Goal: Information Seeking & Learning: Learn about a topic

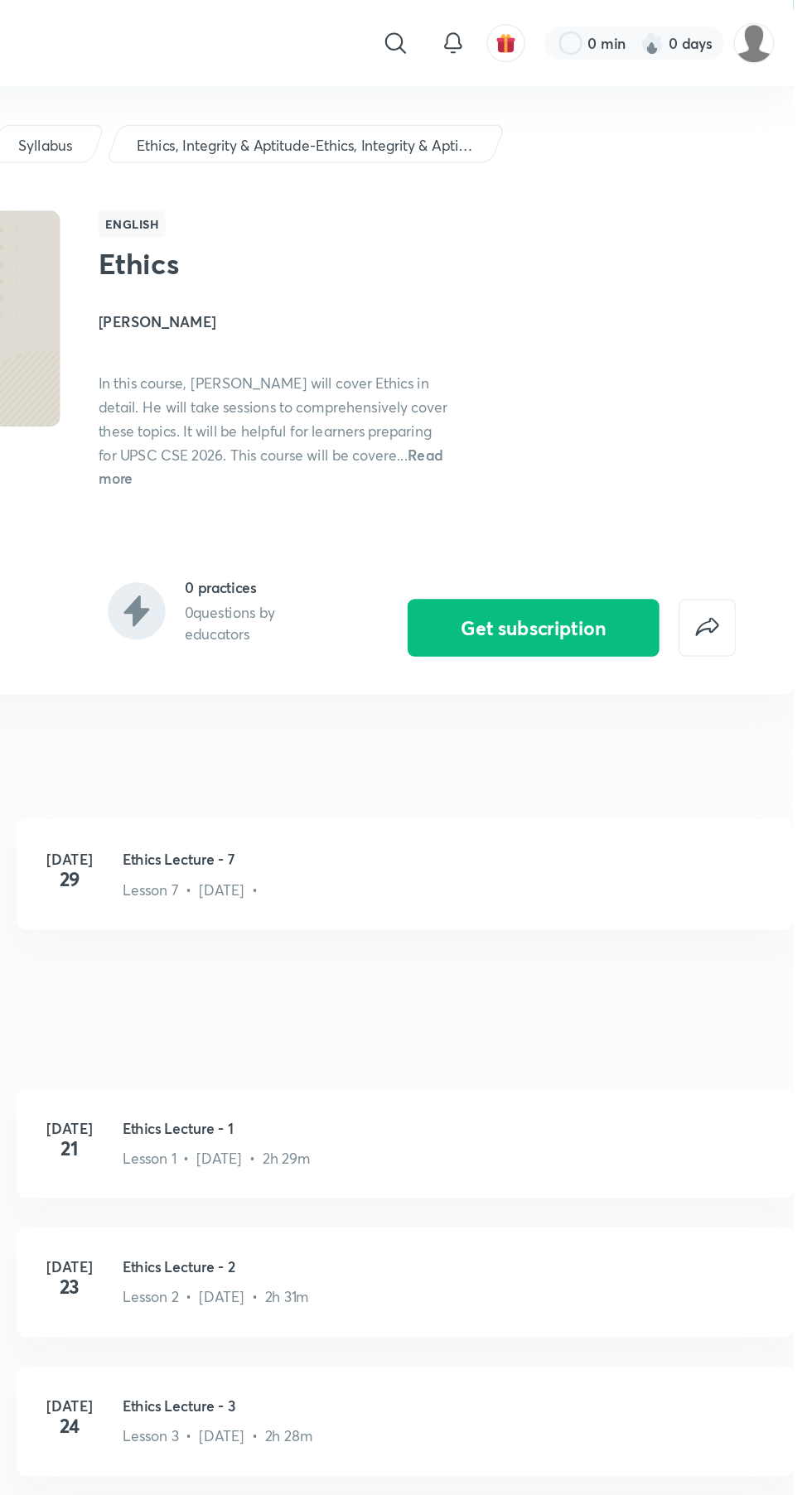
click at [377, 623] on p "Lesson 7 • [DATE] •" at bounding box center [394, 615] width 94 height 15
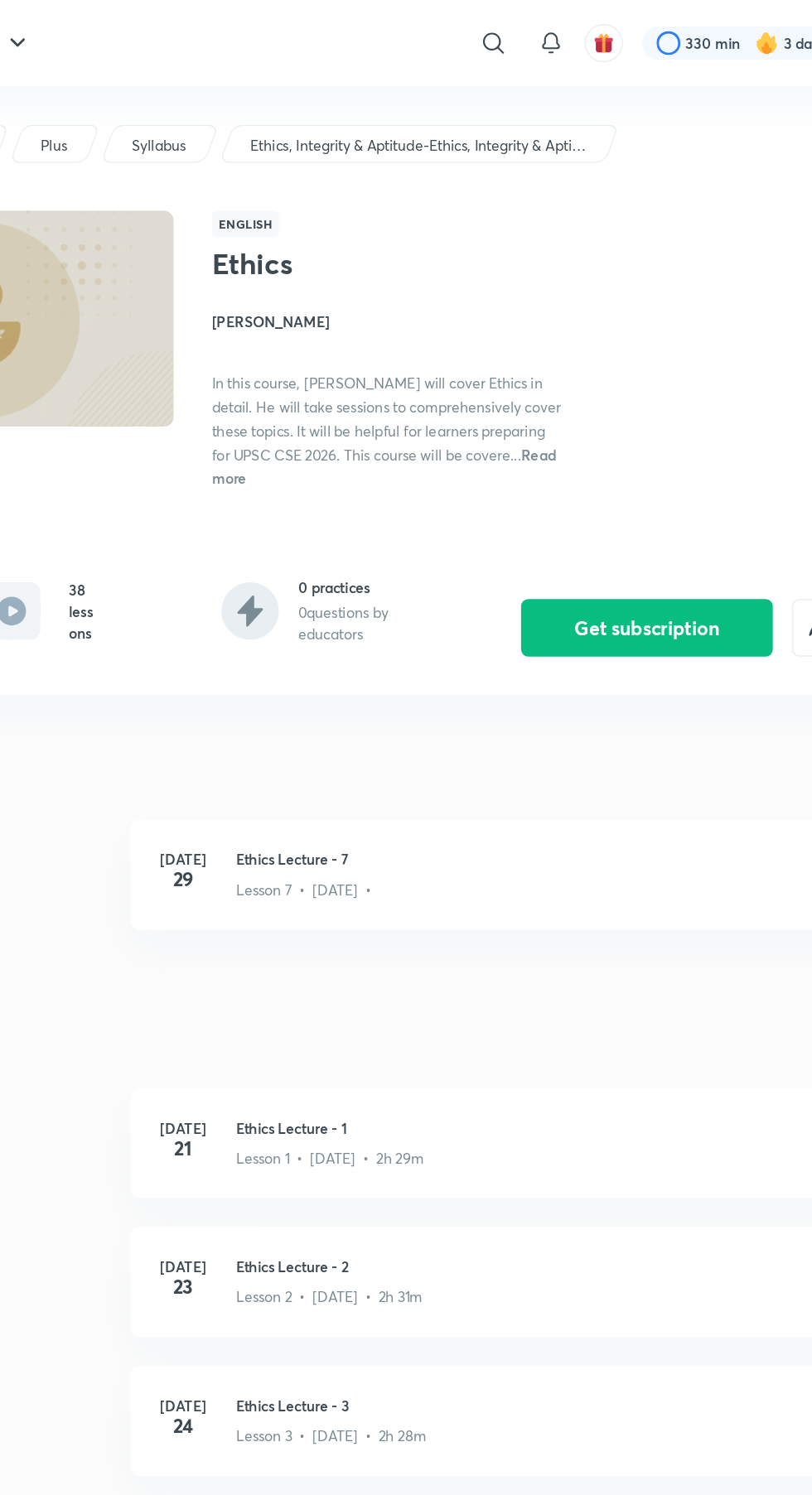
click at [376, 601] on h3 "Ethics Lecture - 7" at bounding box center [569, 594] width 444 height 15
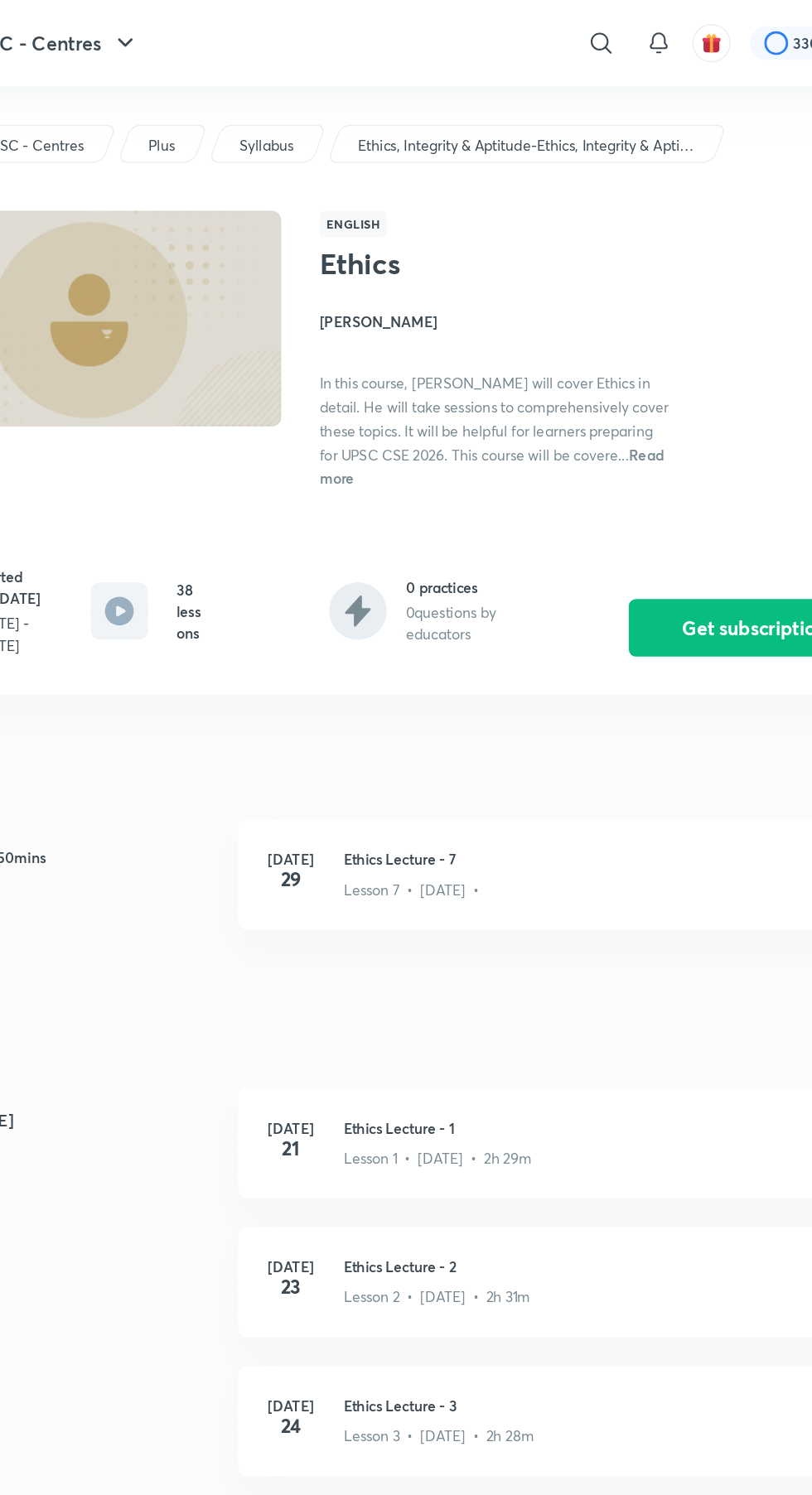
click at [327, 614] on h4 "29" at bounding box center [311, 608] width 33 height 13
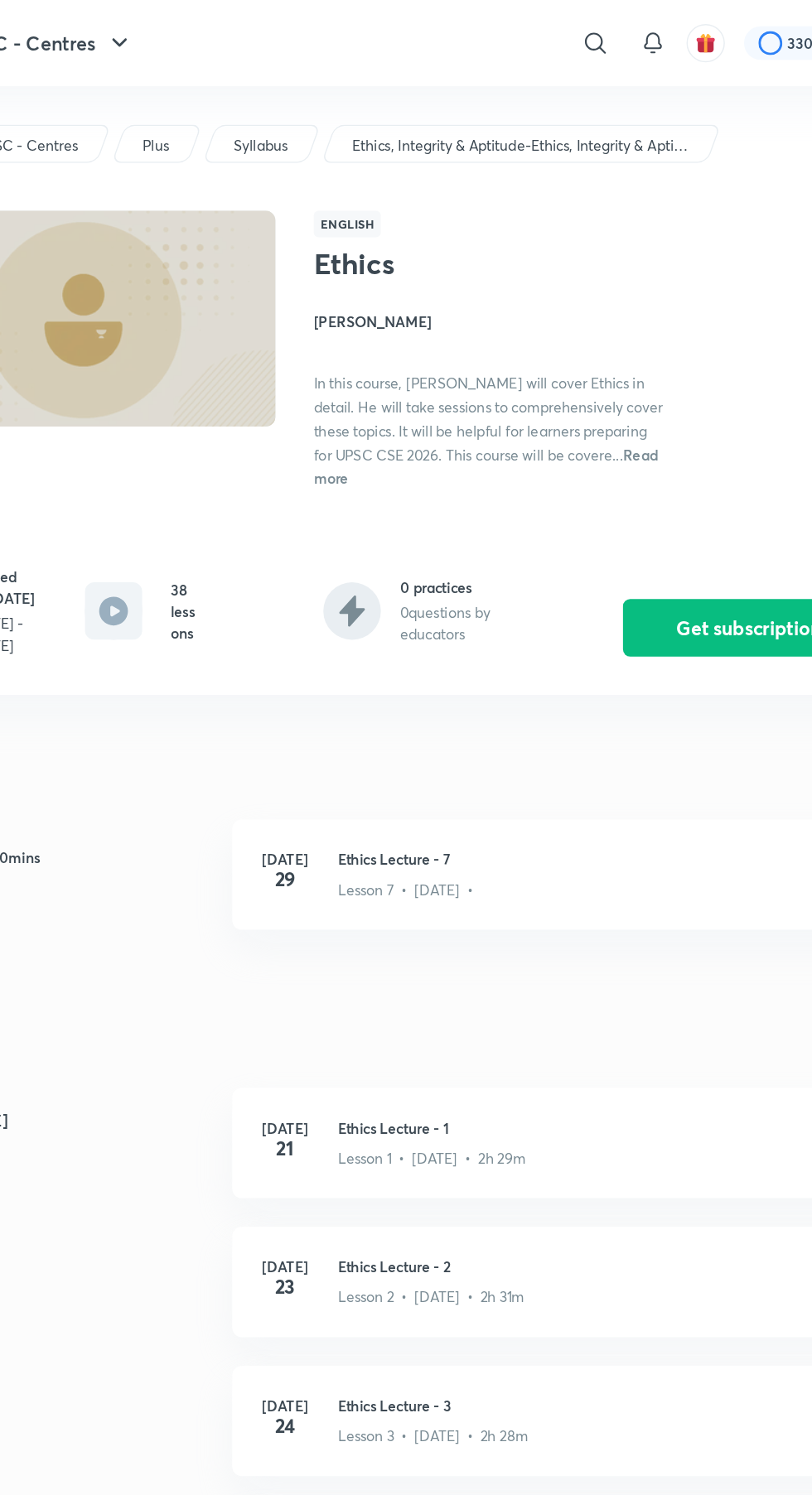
click at [391, 601] on h3 "Ethics Lecture - 7" at bounding box center [569, 594] width 444 height 15
click at [401, 622] on p "Lesson 7 • [DATE] •" at bounding box center [394, 615] width 94 height 15
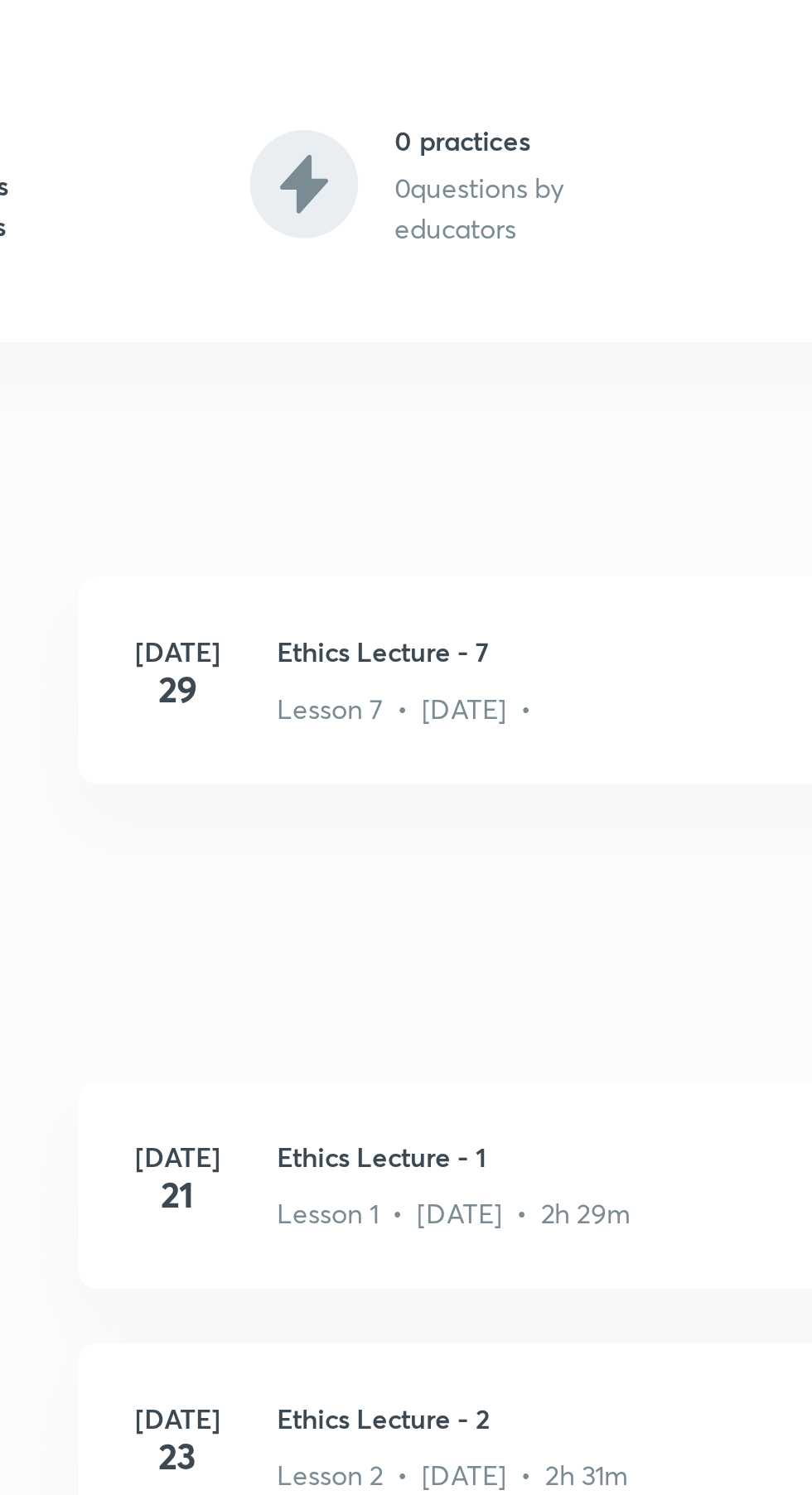
click at [409, 693] on div "Ethics Get subscription UPSC - Centres Plus Syllabus Ethics, Integrity & Aptitu…" at bounding box center [406, 1359] width 812 height 2599
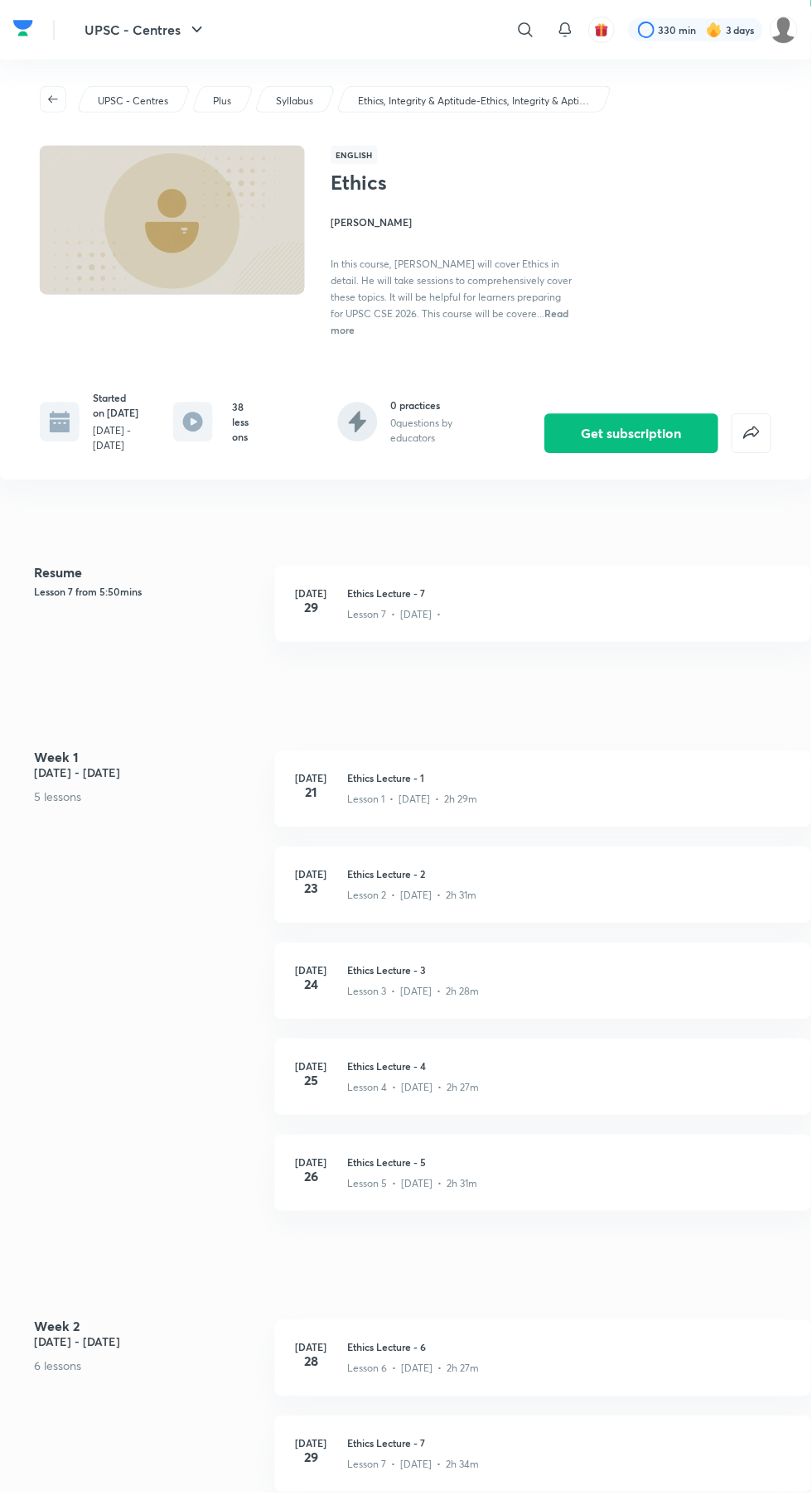
click at [458, 970] on div "[DATE] Ethics Lecture - 3 Lesson 3 • [DATE] • 2h 28m" at bounding box center [543, 982] width 537 height 76
